Goal: Entertainment & Leisure: Consume media (video, audio)

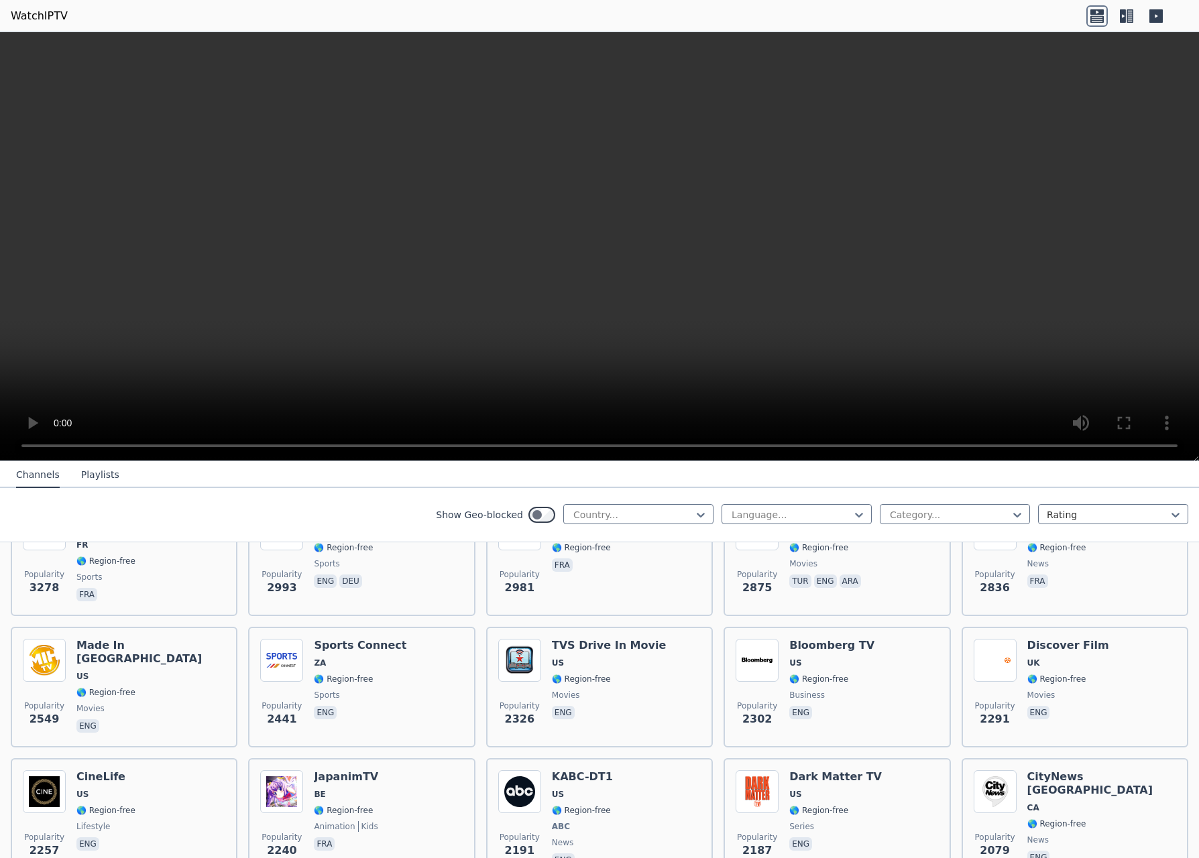
scroll to position [760, 0]
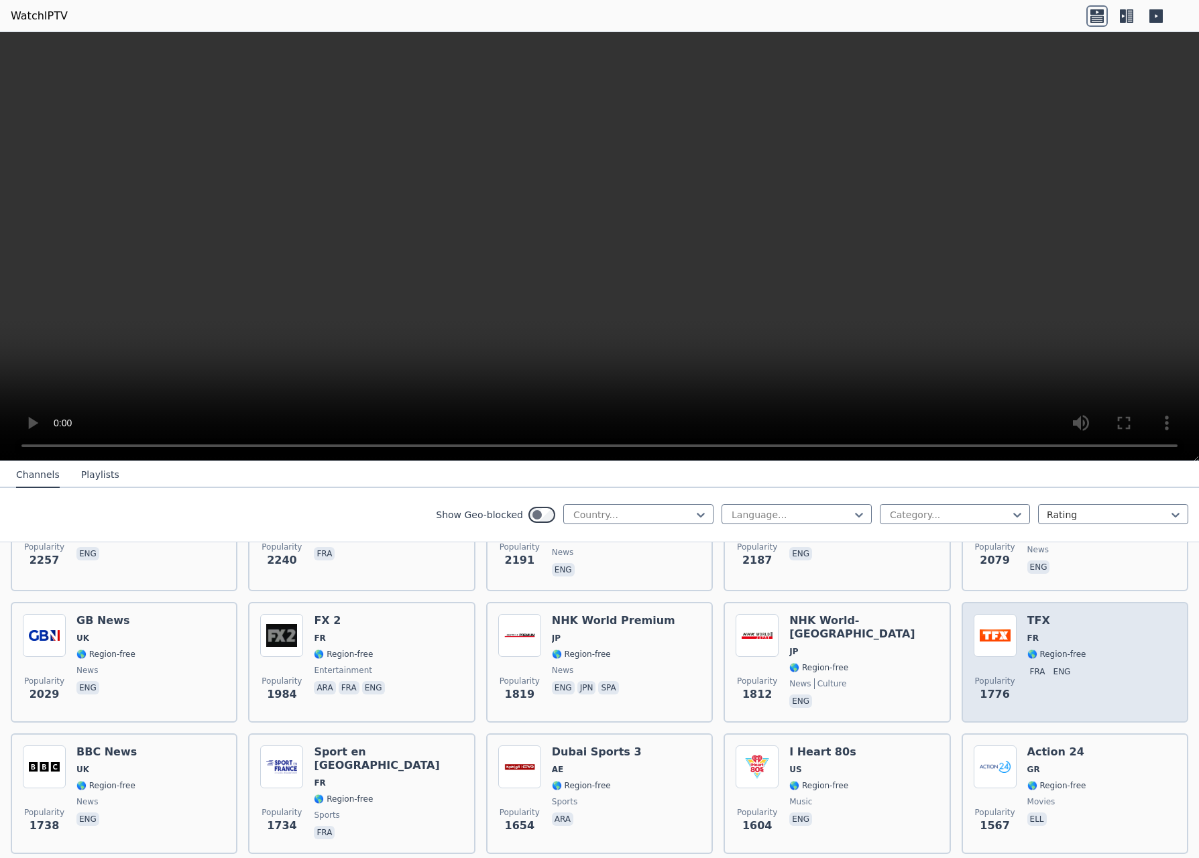
click at [994, 620] on img at bounding box center [994, 635] width 43 height 43
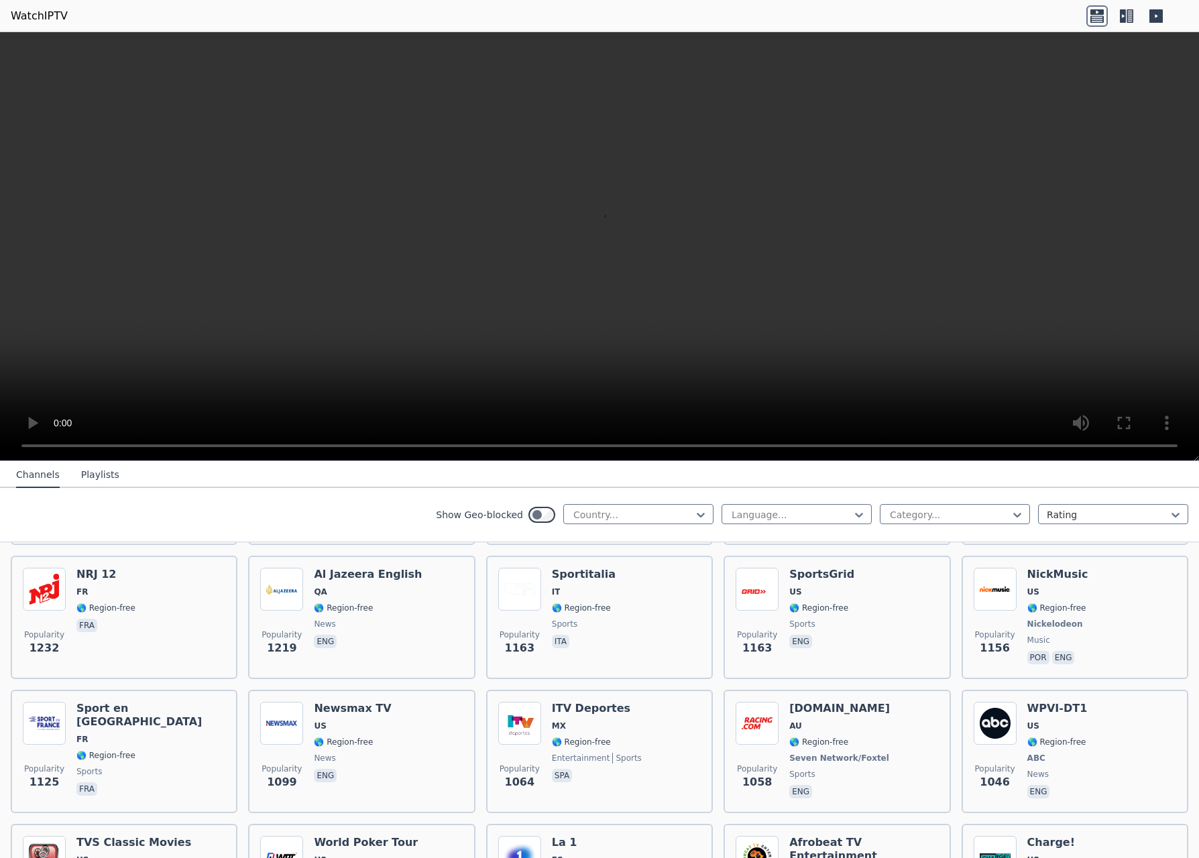
scroll to position [1689, 0]
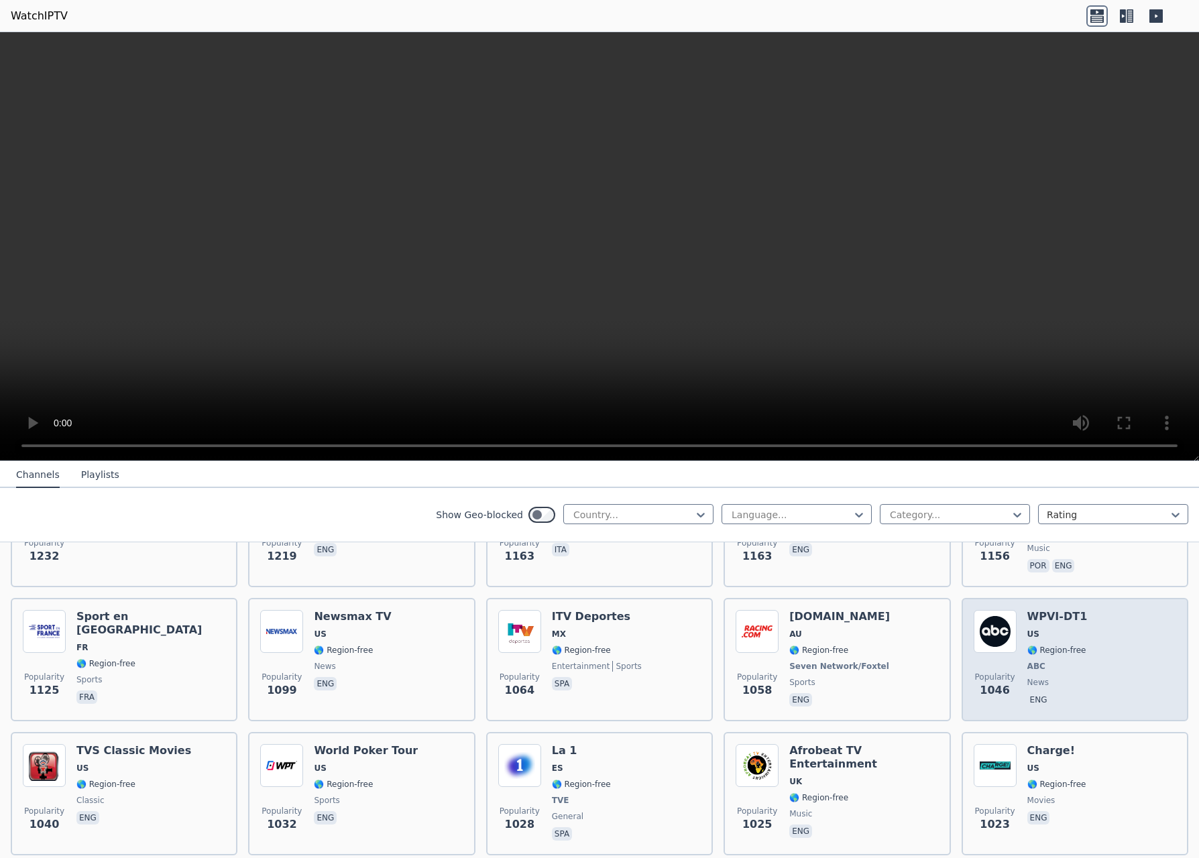
click at [998, 621] on img at bounding box center [994, 631] width 43 height 43
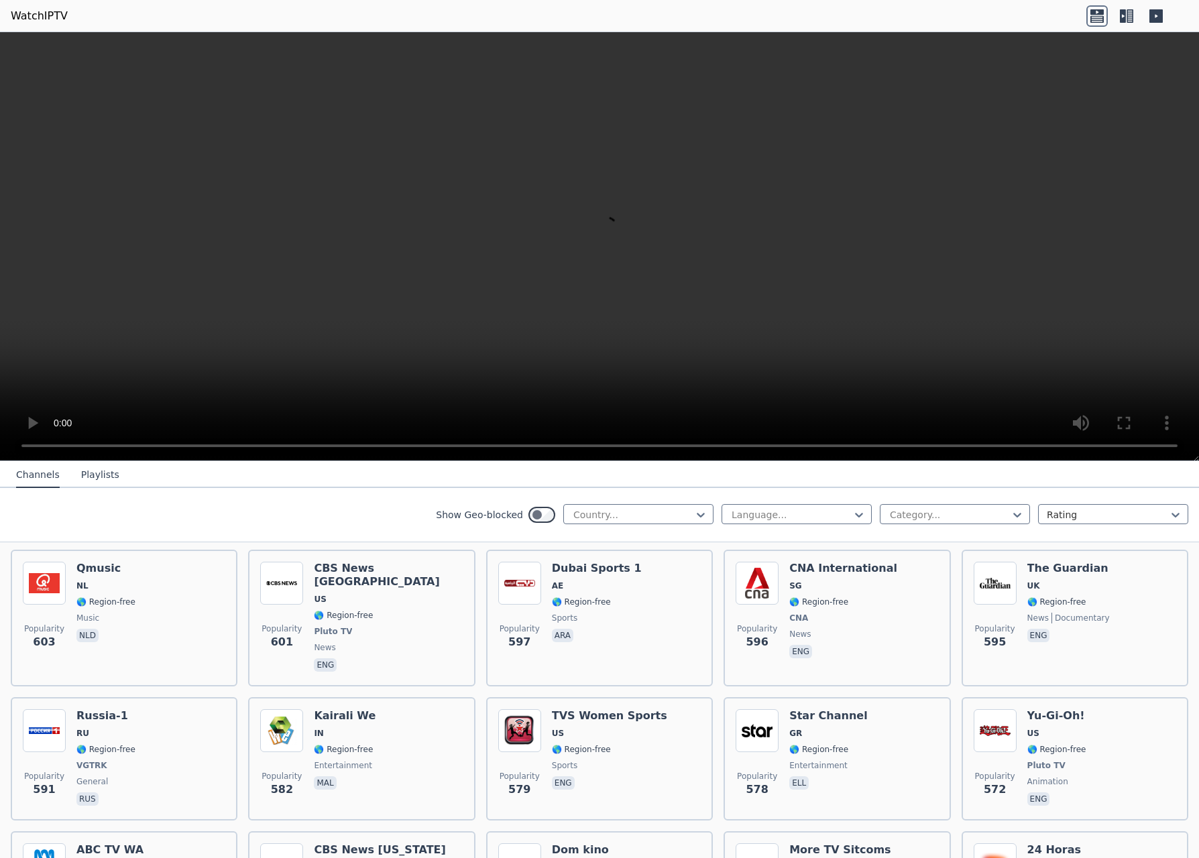
scroll to position [3756, 0]
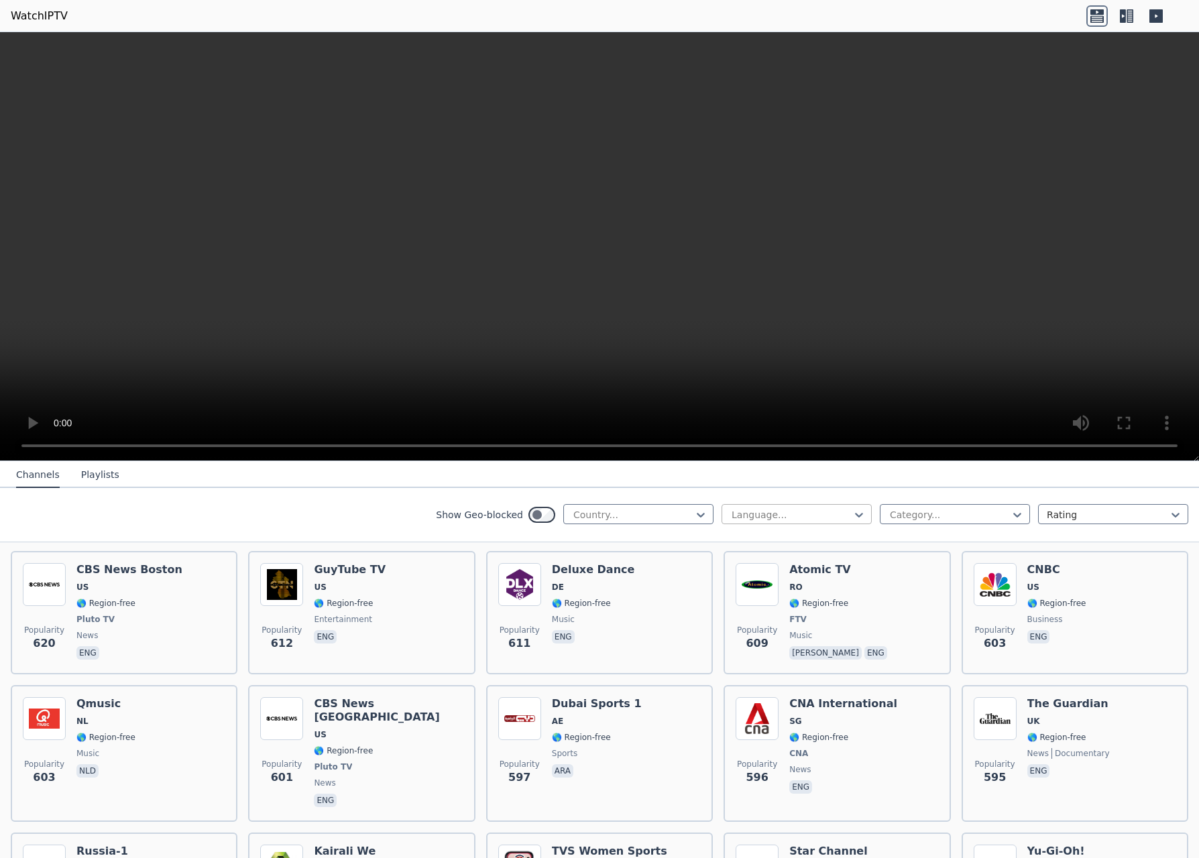
click at [732, 514] on input "text" at bounding box center [731, 514] width 3 height 13
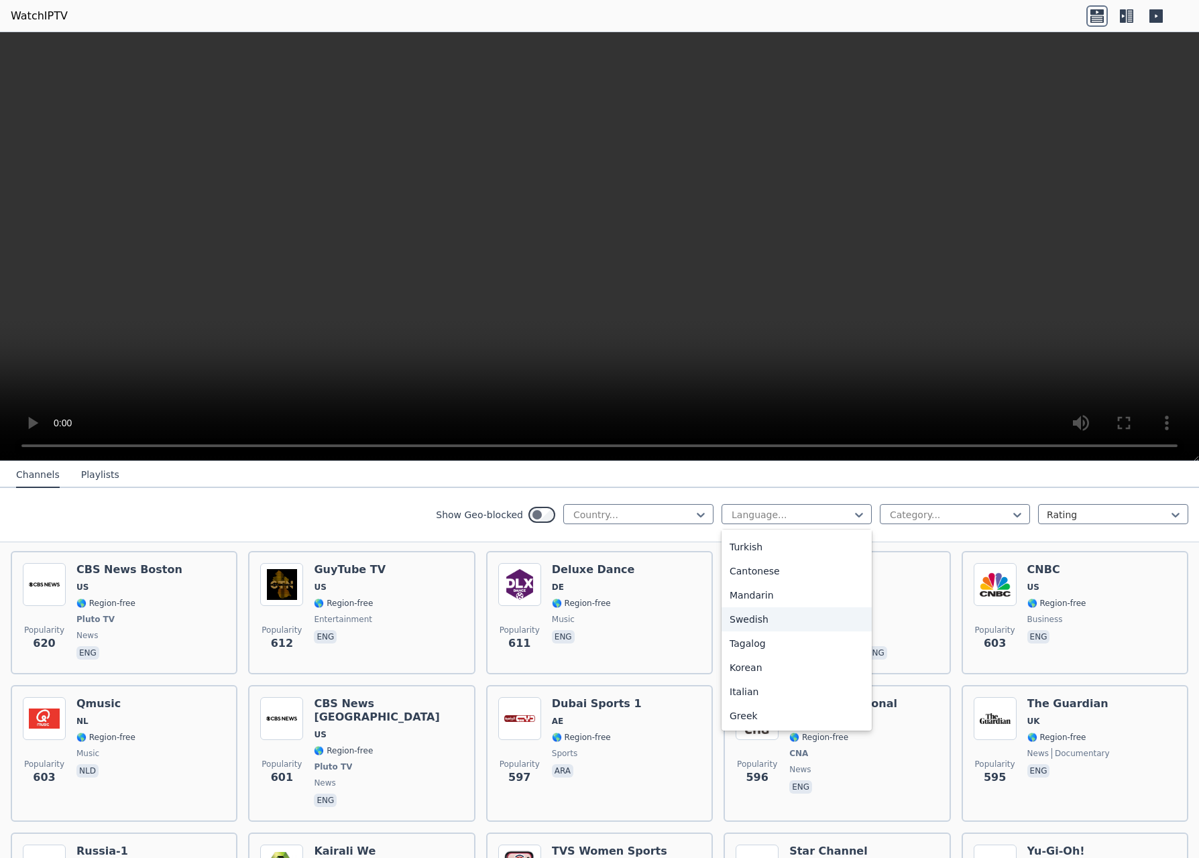
scroll to position [0, 0]
click at [1014, 485] on nav "Channels Playlists" at bounding box center [599, 474] width 1199 height 27
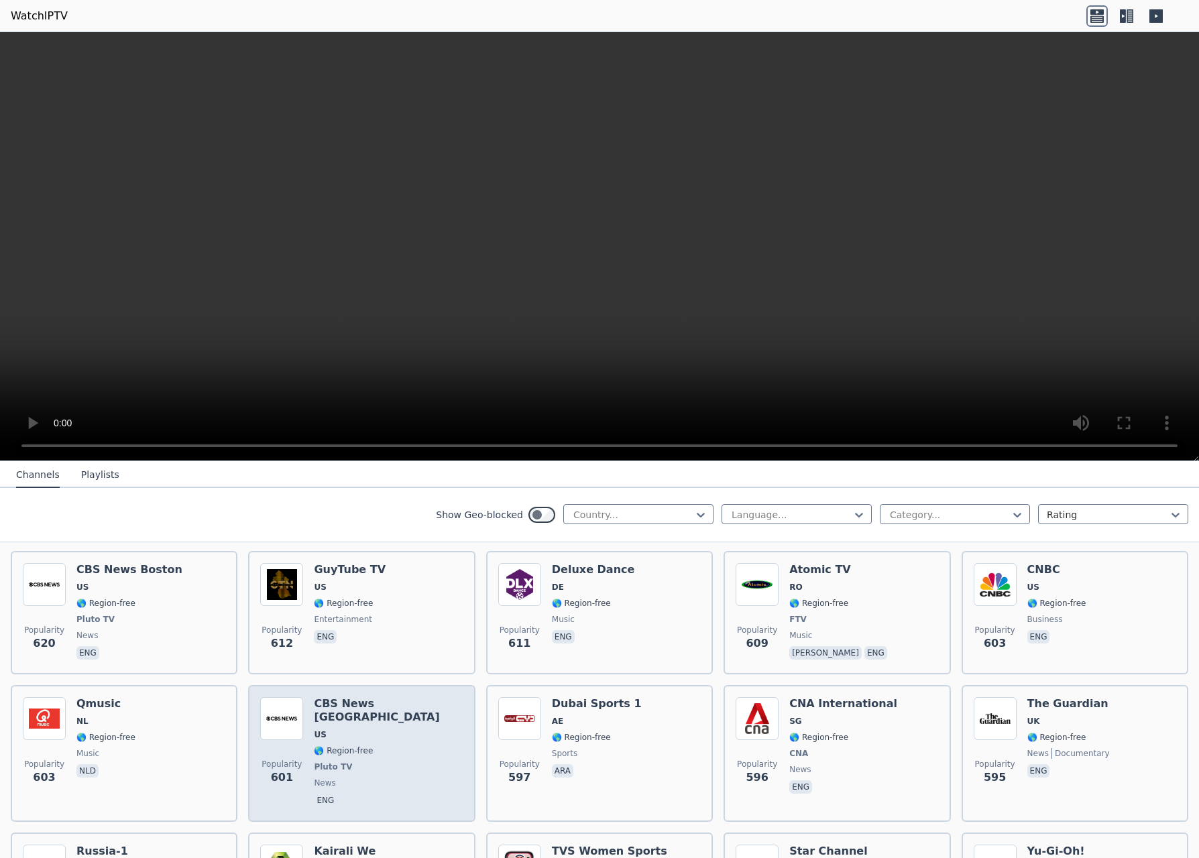
scroll to position [3164, 0]
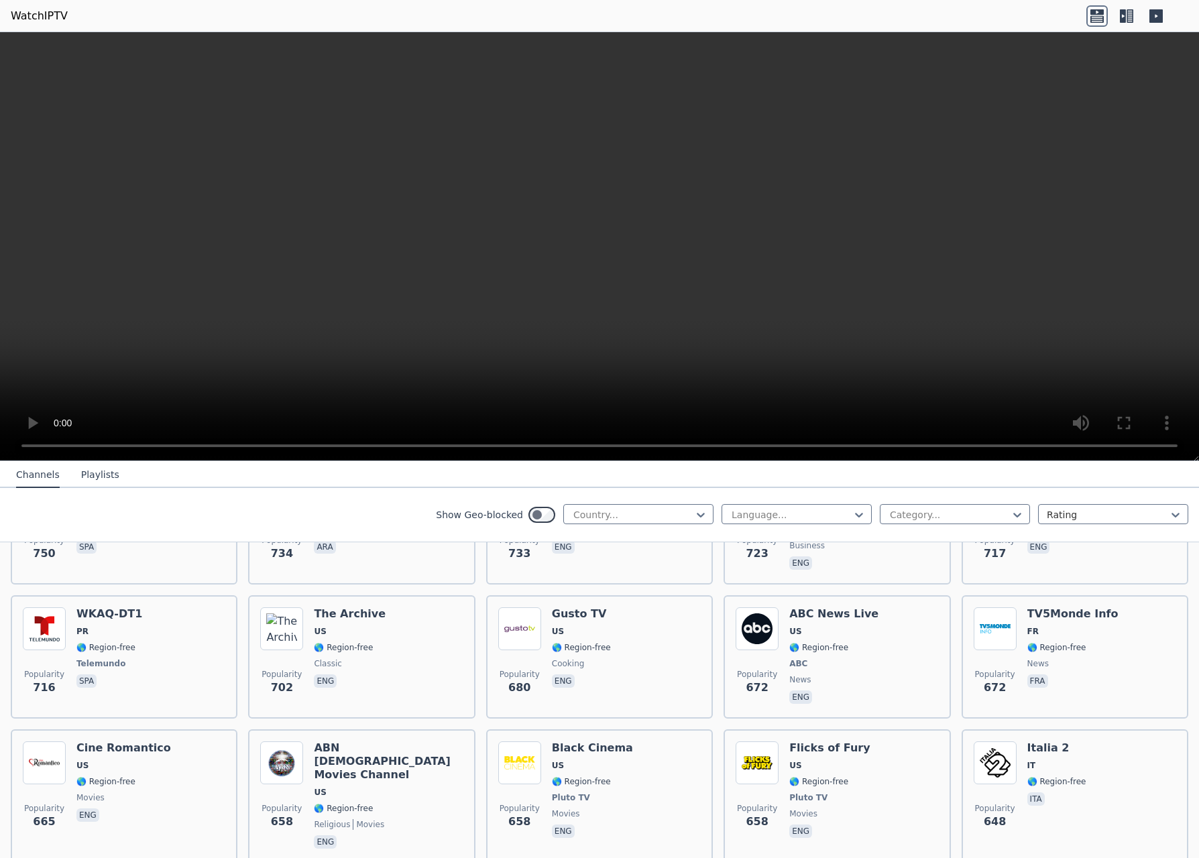
click at [99, 481] on button "Playlists" at bounding box center [100, 475] width 38 height 25
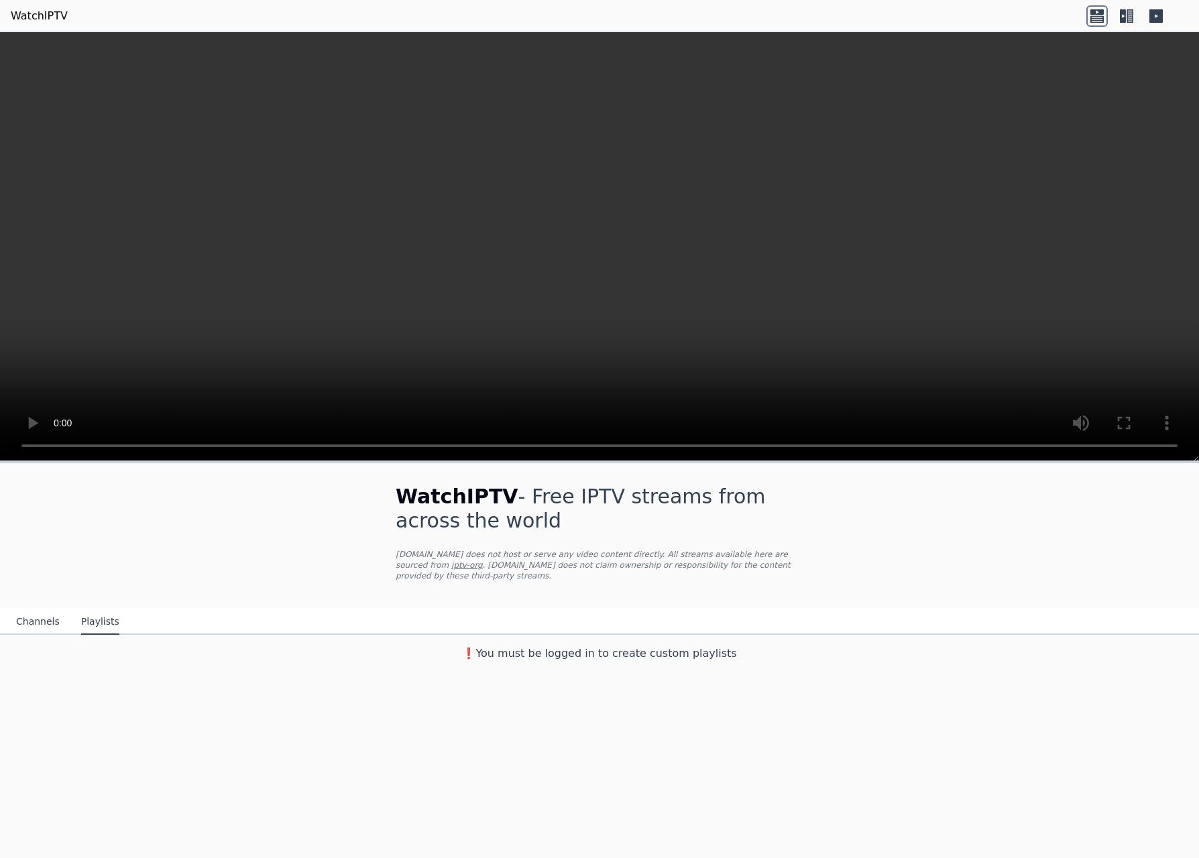
click at [34, 609] on button "Channels" at bounding box center [38, 621] width 44 height 25
